Goal: Check status: Check status

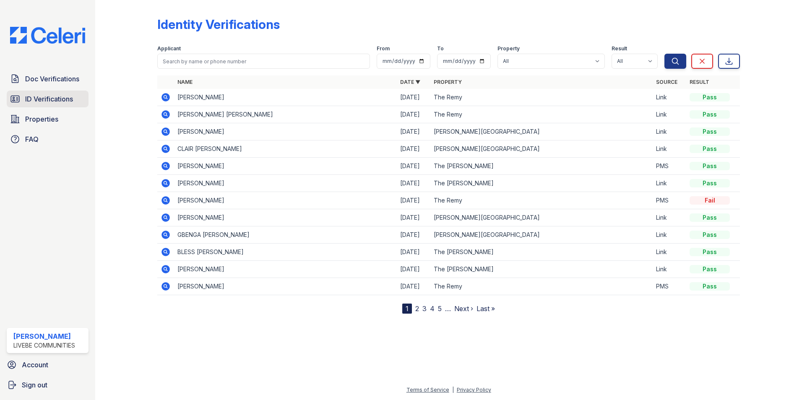
click at [49, 97] on span "ID Verifications" at bounding box center [49, 99] width 48 height 10
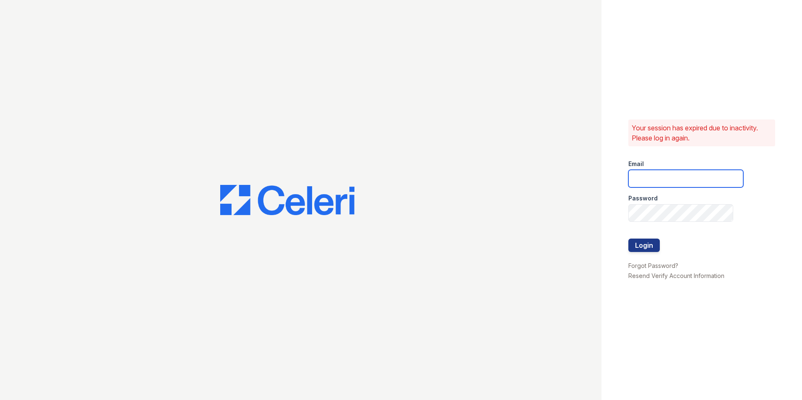
type input "oceannap@livebe.com"
click at [645, 247] on button "Login" at bounding box center [644, 245] width 31 height 13
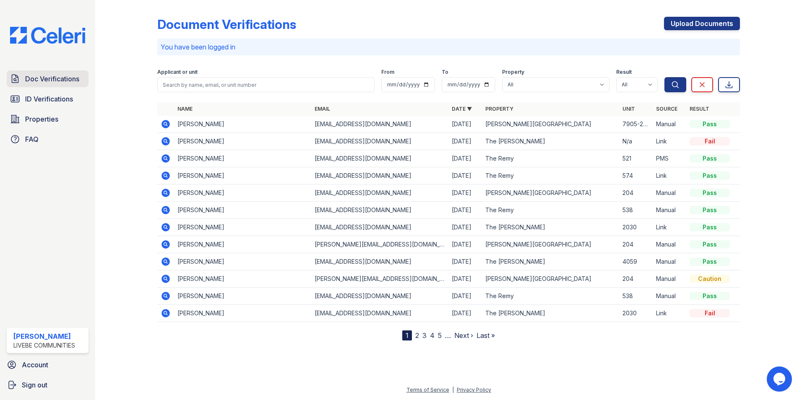
click at [72, 81] on span "Doc Verifications" at bounding box center [52, 79] width 54 height 10
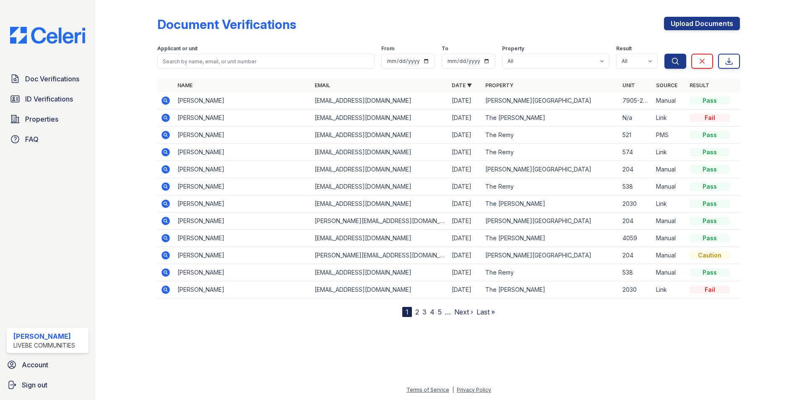
click at [163, 134] on icon at bounding box center [166, 135] width 8 height 8
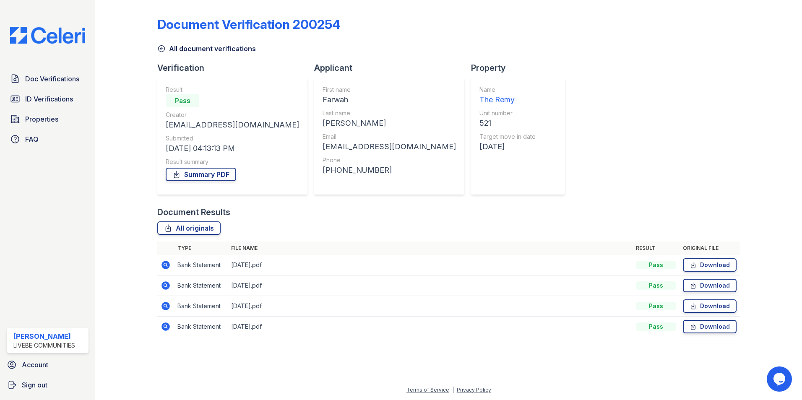
click at [165, 267] on icon at bounding box center [166, 265] width 8 height 8
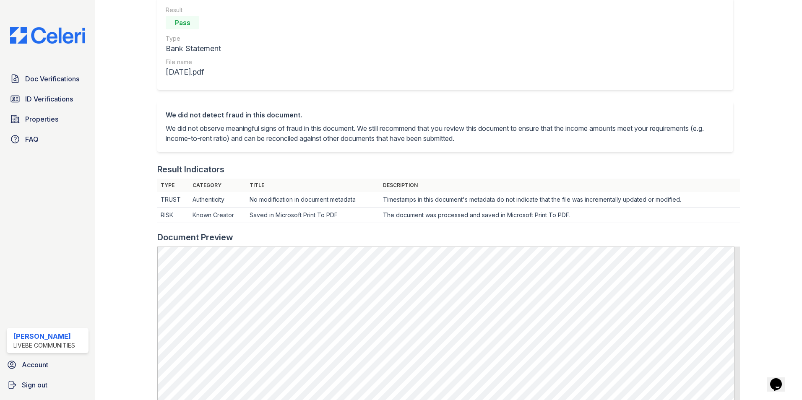
scroll to position [42, 0]
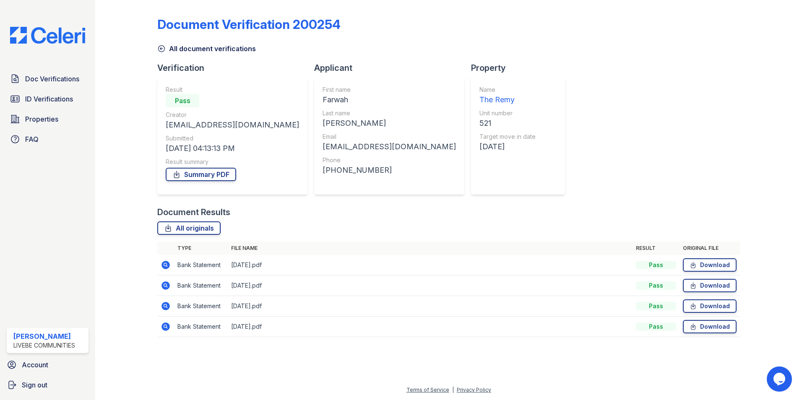
click at [168, 267] on icon at bounding box center [166, 265] width 8 height 8
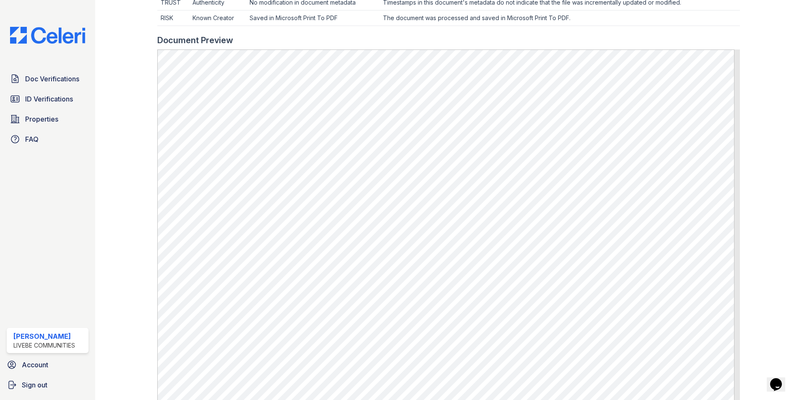
scroll to position [84, 0]
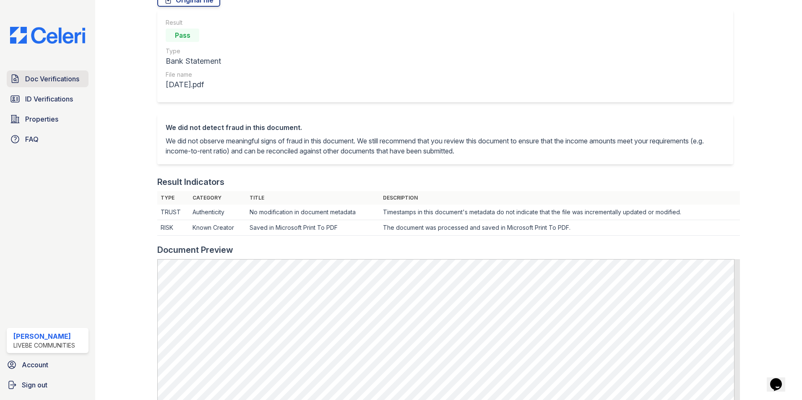
click at [58, 84] on span "Doc Verifications" at bounding box center [52, 79] width 54 height 10
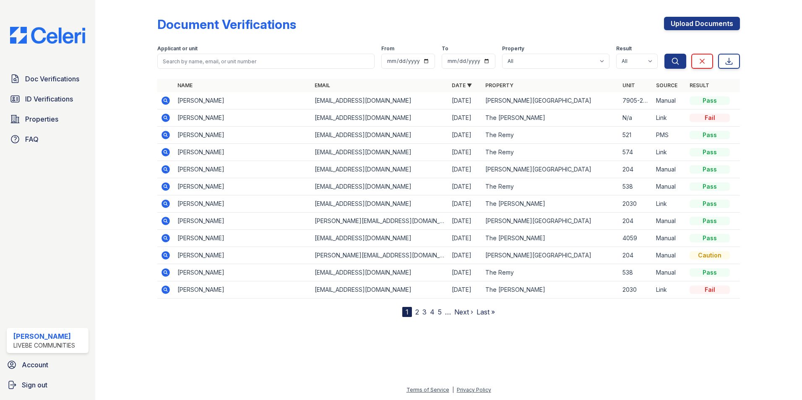
click at [167, 136] on icon at bounding box center [166, 135] width 10 height 10
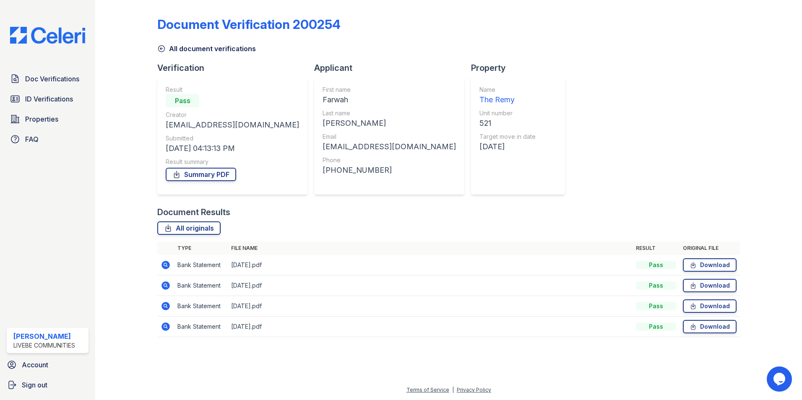
click at [165, 285] on icon at bounding box center [166, 286] width 10 height 10
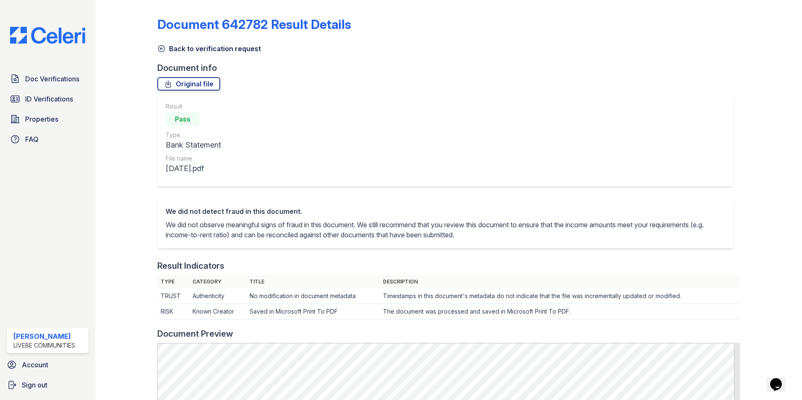
click at [493, 108] on div "Result Pass Type Bank Statement File name July 2025.pdf" at bounding box center [445, 140] width 576 height 92
click at [57, 81] on span "Doc Verifications" at bounding box center [52, 79] width 54 height 10
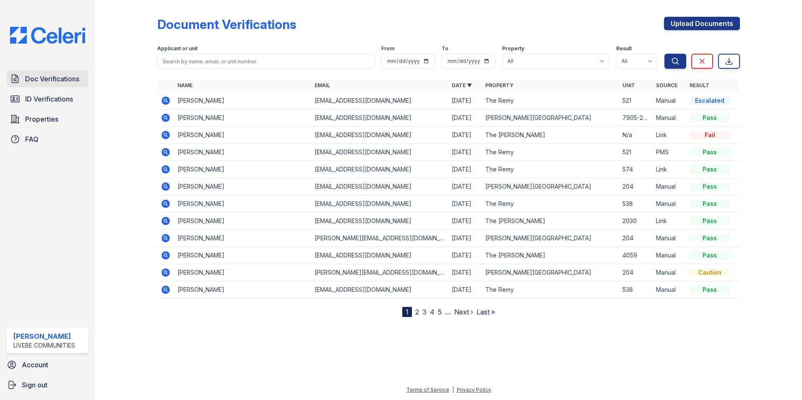
click at [83, 78] on link "Doc Verifications" at bounding box center [48, 79] width 82 height 17
click at [461, 28] on div "Document Verifications Upload Documents" at bounding box center [448, 28] width 583 height 22
click at [168, 101] on icon at bounding box center [166, 101] width 8 height 8
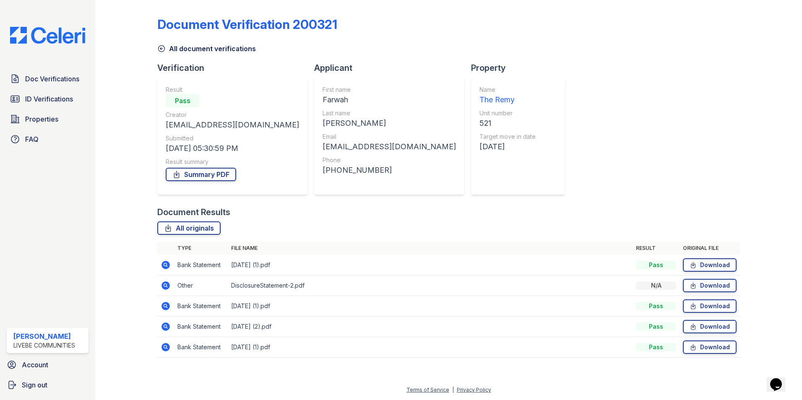
click at [167, 285] on icon at bounding box center [166, 286] width 10 height 10
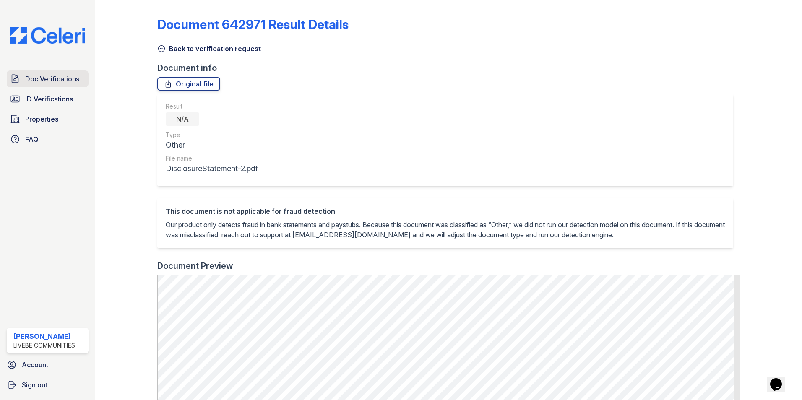
click at [39, 76] on span "Doc Verifications" at bounding box center [52, 79] width 54 height 10
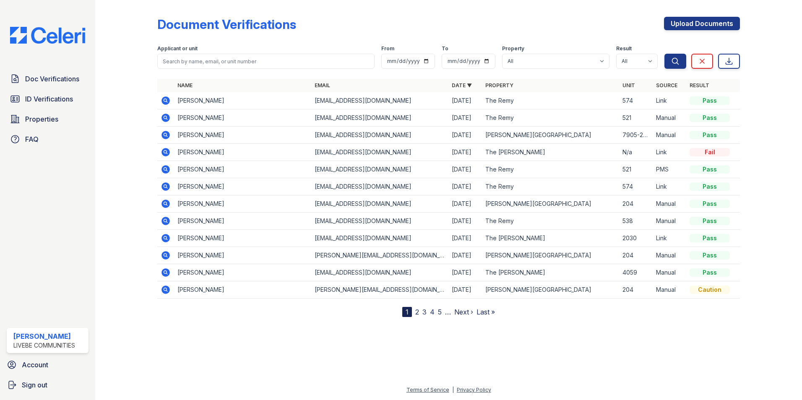
click at [165, 102] on icon at bounding box center [166, 101] width 8 height 8
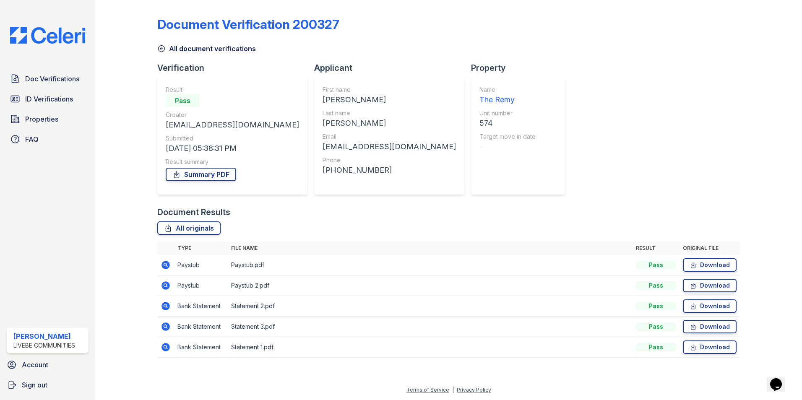
click at [166, 264] on icon at bounding box center [166, 265] width 10 height 10
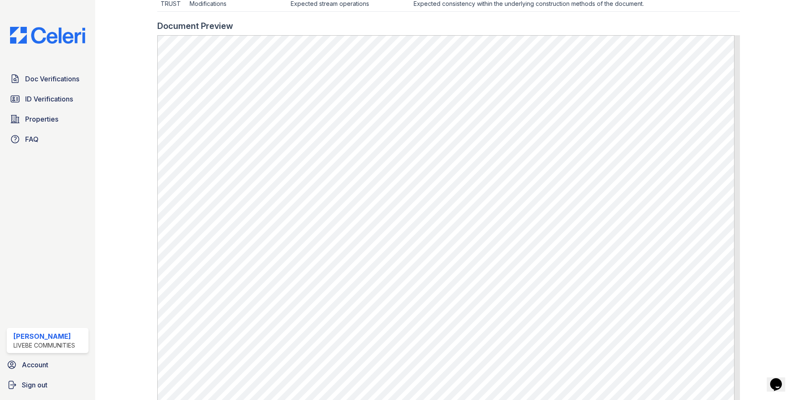
scroll to position [418, 0]
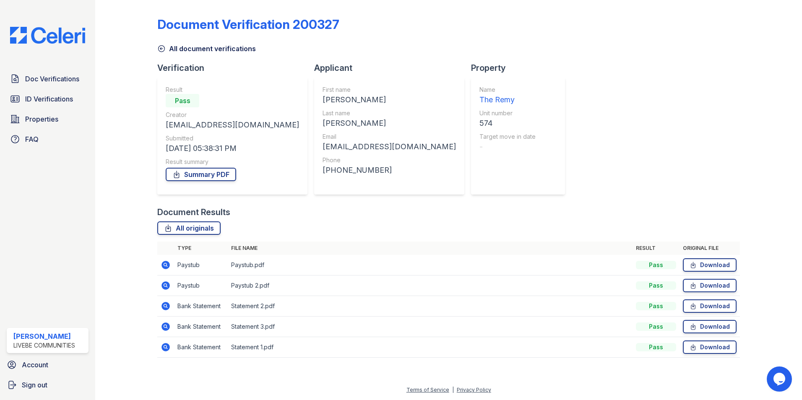
click at [168, 269] on icon at bounding box center [166, 265] width 10 height 10
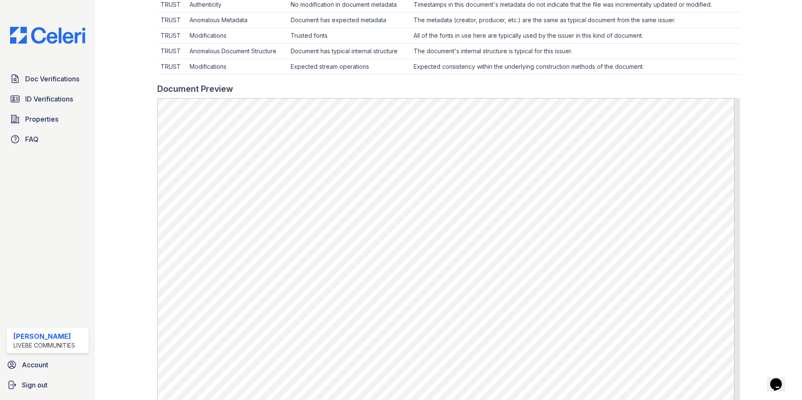
scroll to position [294, 0]
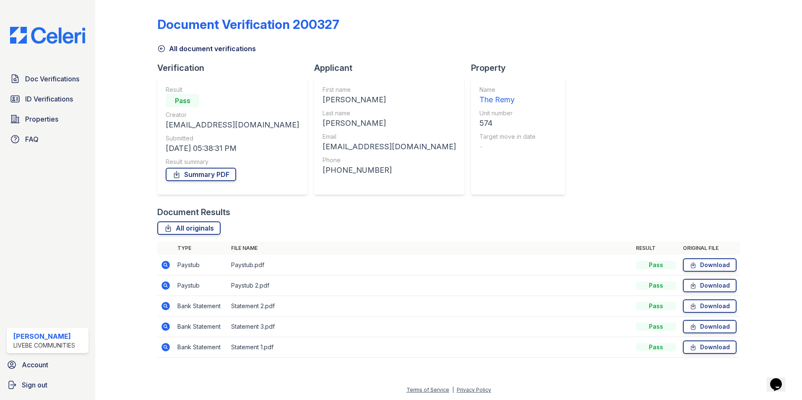
click at [165, 287] on icon at bounding box center [166, 286] width 10 height 10
click at [167, 308] on icon at bounding box center [166, 306] width 8 height 8
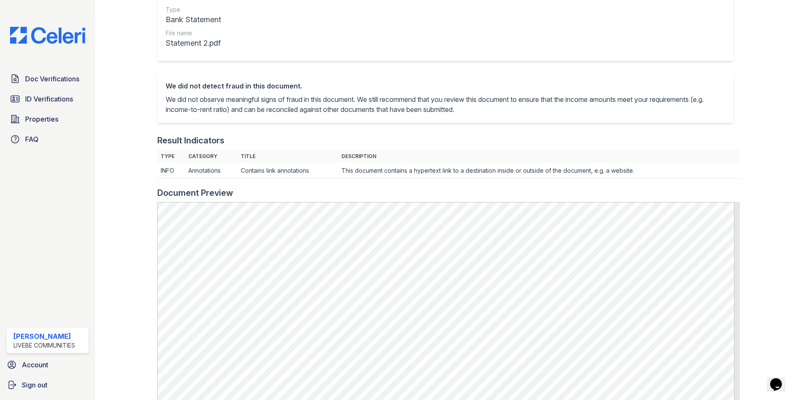
scroll to position [126, 0]
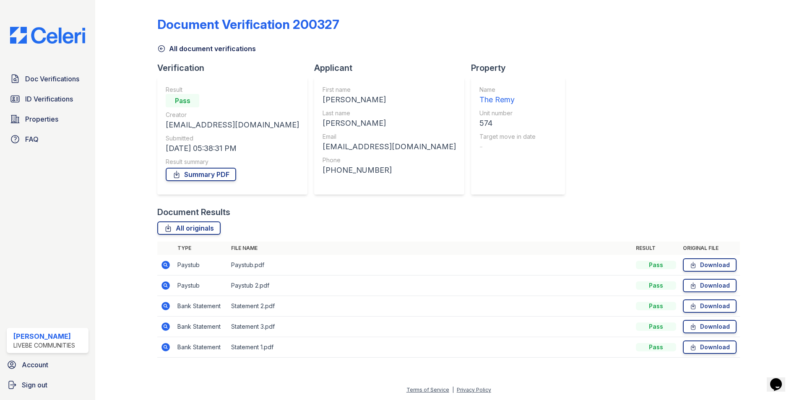
click at [168, 326] on icon at bounding box center [166, 327] width 8 height 8
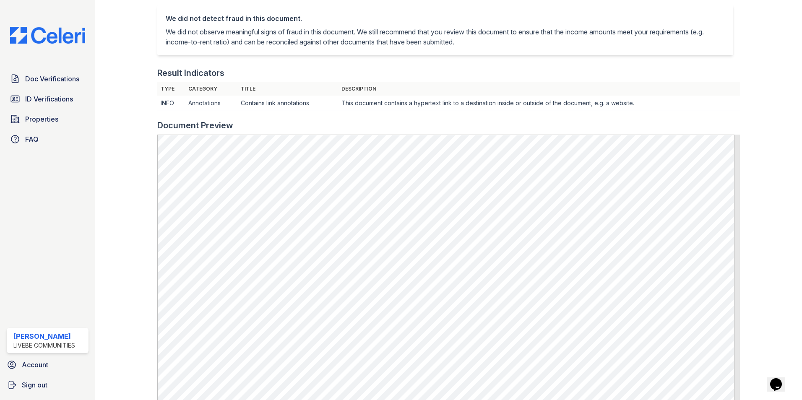
scroll to position [210, 0]
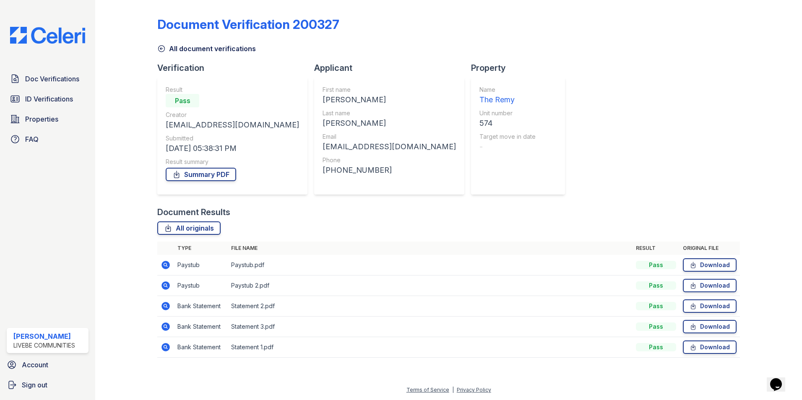
click at [165, 347] on icon at bounding box center [165, 347] width 2 height 2
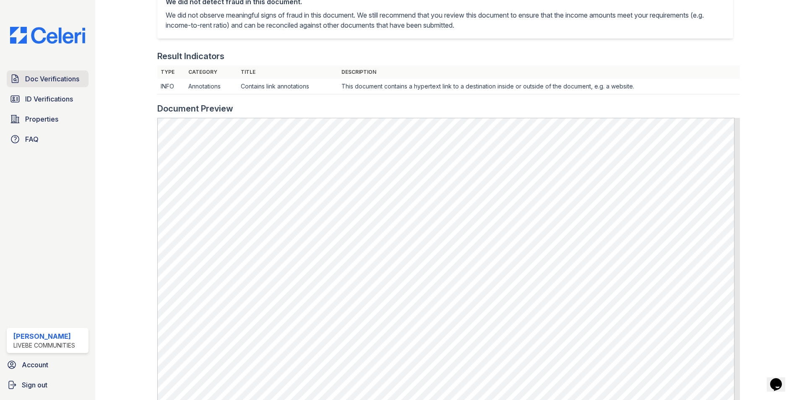
click at [22, 80] on link "Doc Verifications" at bounding box center [48, 79] width 82 height 17
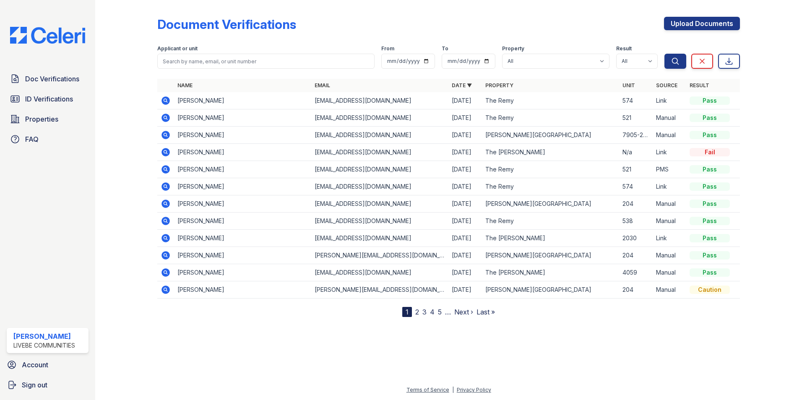
click at [163, 153] on icon at bounding box center [166, 152] width 8 height 8
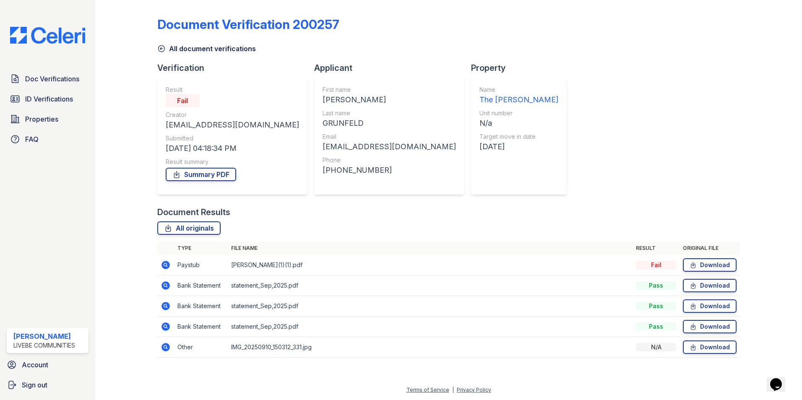
click at [167, 266] on icon at bounding box center [166, 265] width 8 height 8
